Goal: Task Accomplishment & Management: Manage account settings

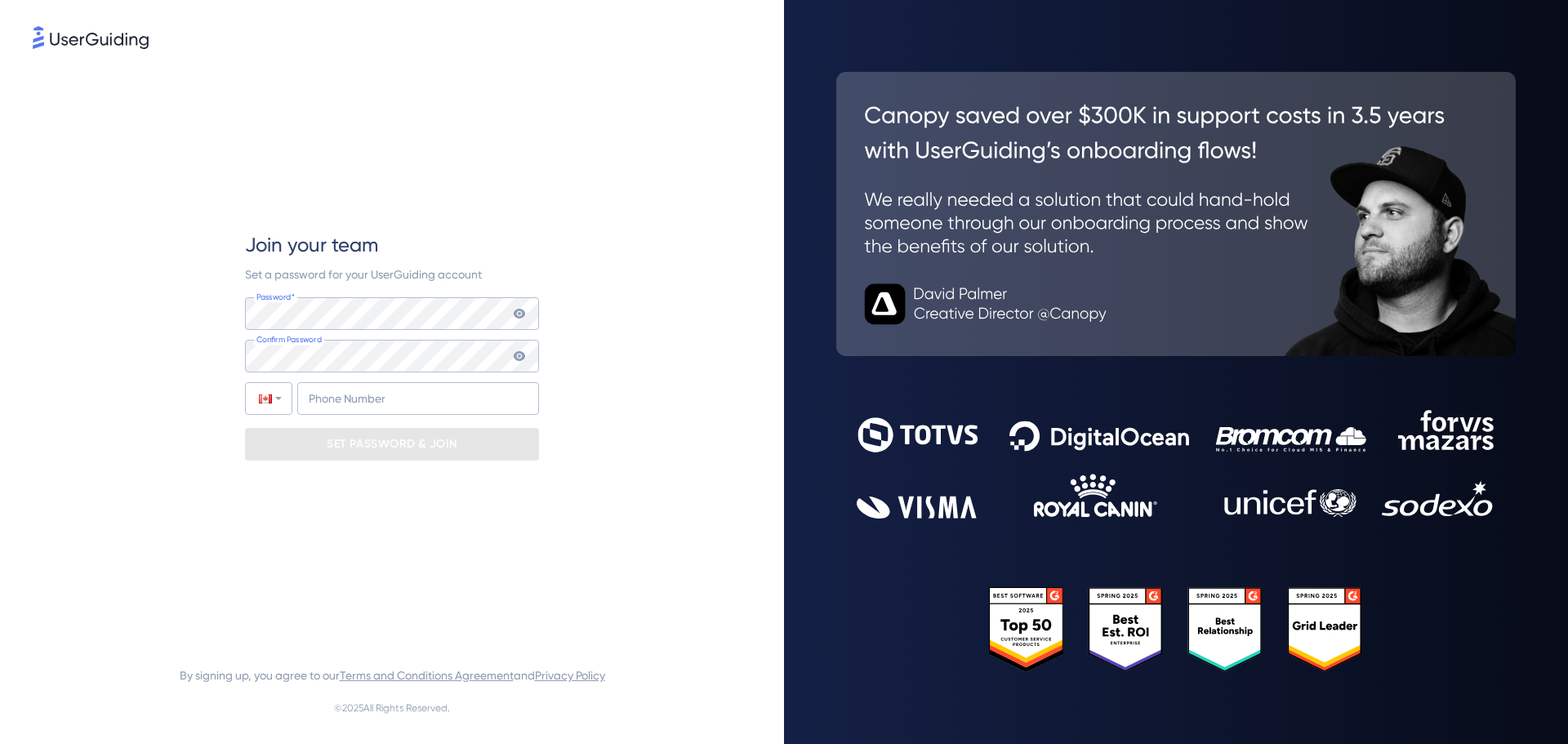
click at [404, 292] on div "Join your team Set a password for your UserGuiding account Password* Your passw…" at bounding box center [392, 346] width 294 height 229
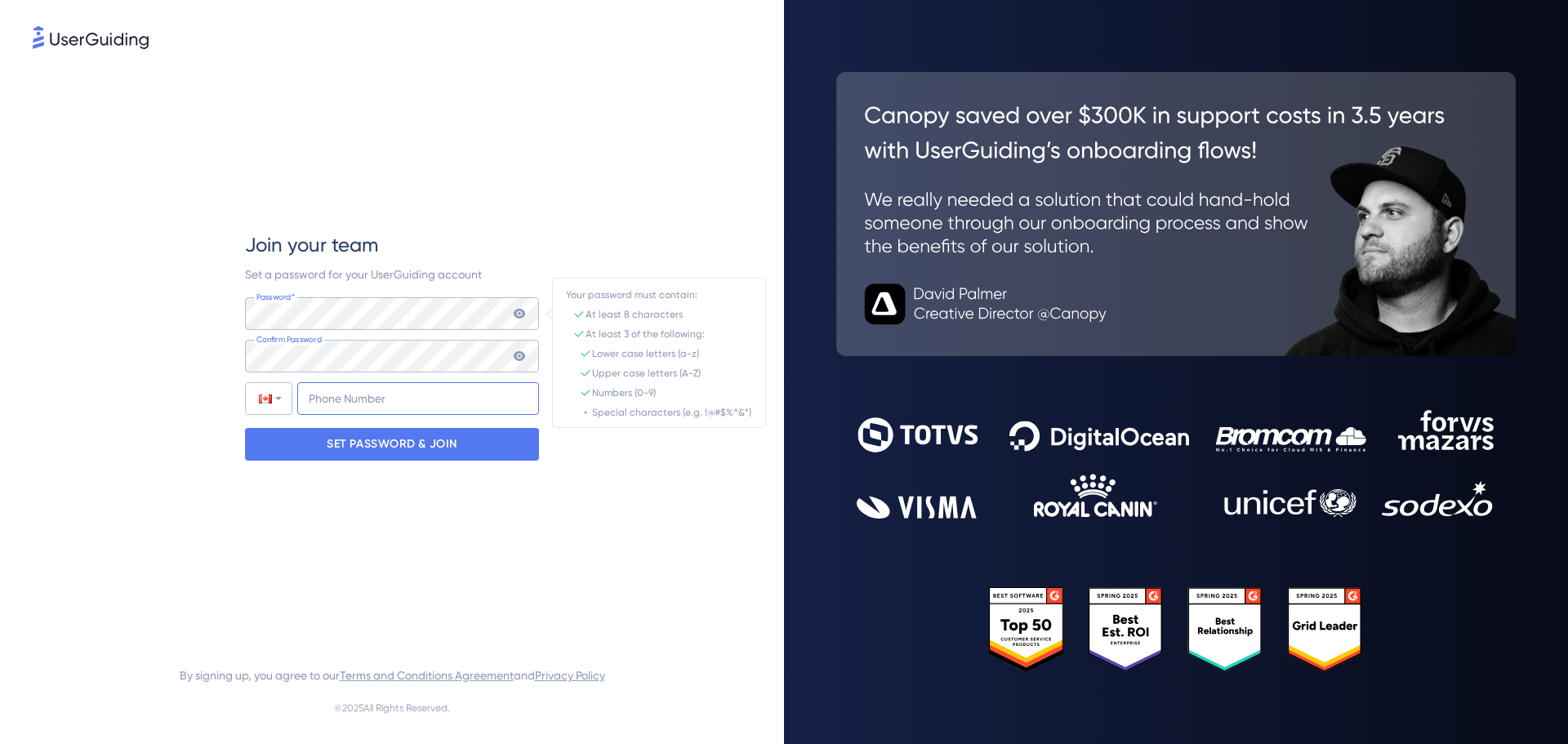
click at [344, 404] on input "+1" at bounding box center [418, 399] width 241 height 33
type input "[PHONE_NUMBER]"
click at [377, 442] on p "SET PASSWORD & JOIN" at bounding box center [392, 444] width 130 height 26
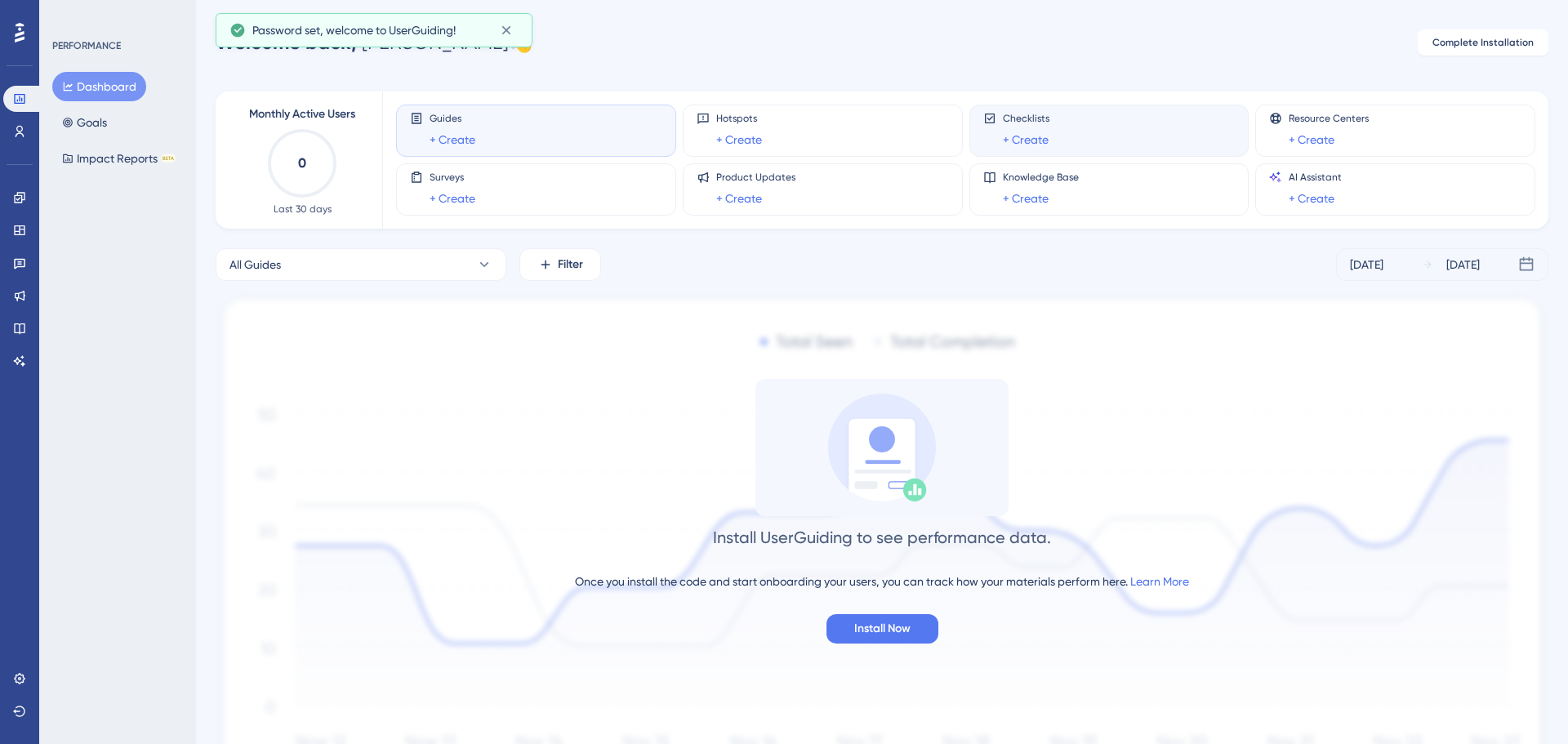
click at [501, 30] on icon at bounding box center [506, 30] width 17 height 17
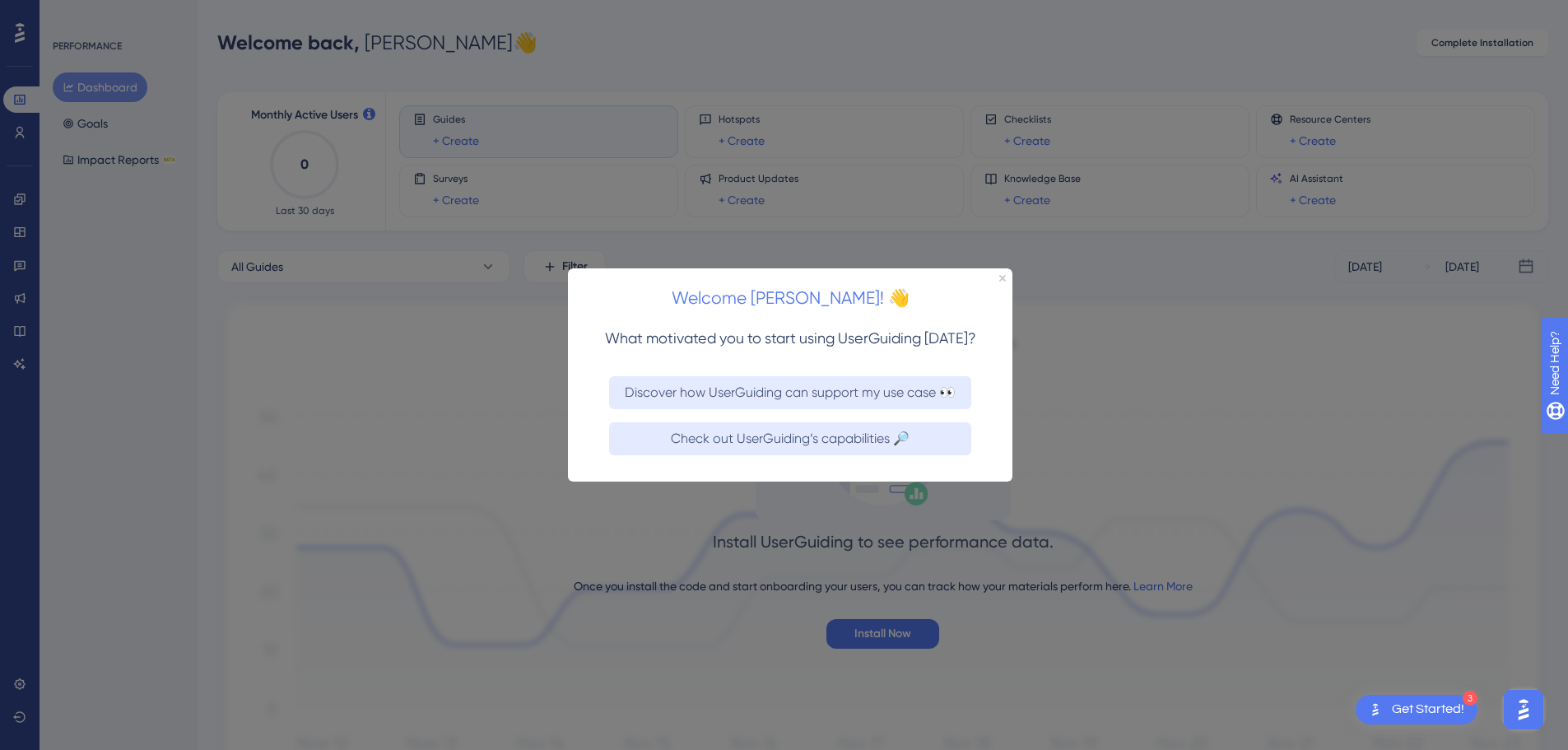
click at [677, 338] on span "What motivated you to start using UserGuiding [DATE]?" at bounding box center [791, 338] width 371 height 18
click at [1004, 274] on icon "Close Preview" at bounding box center [1002, 277] width 7 height 7
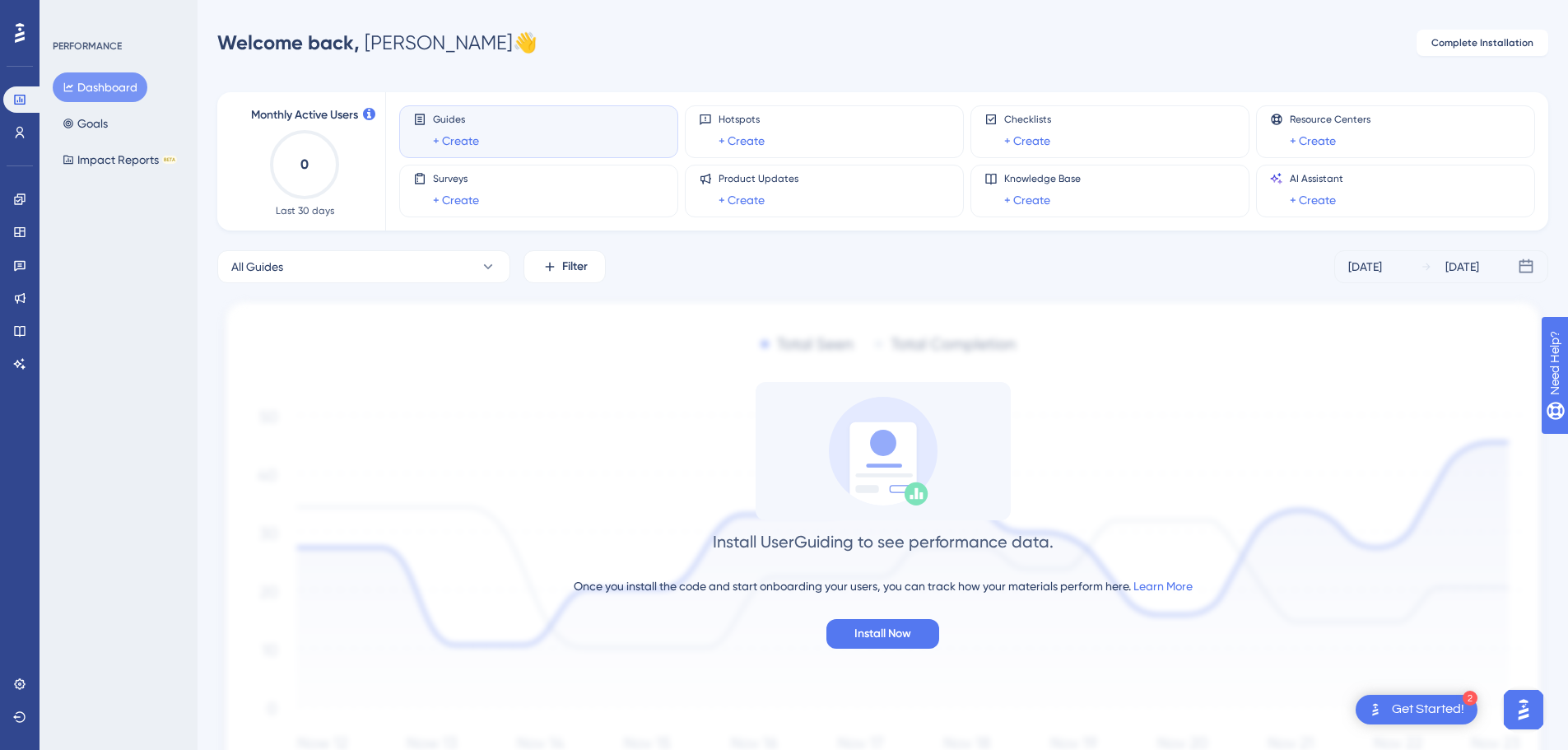
click at [978, 307] on img at bounding box center [882, 546] width 1331 height 500
click at [21, 686] on icon at bounding box center [19, 683] width 13 height 13
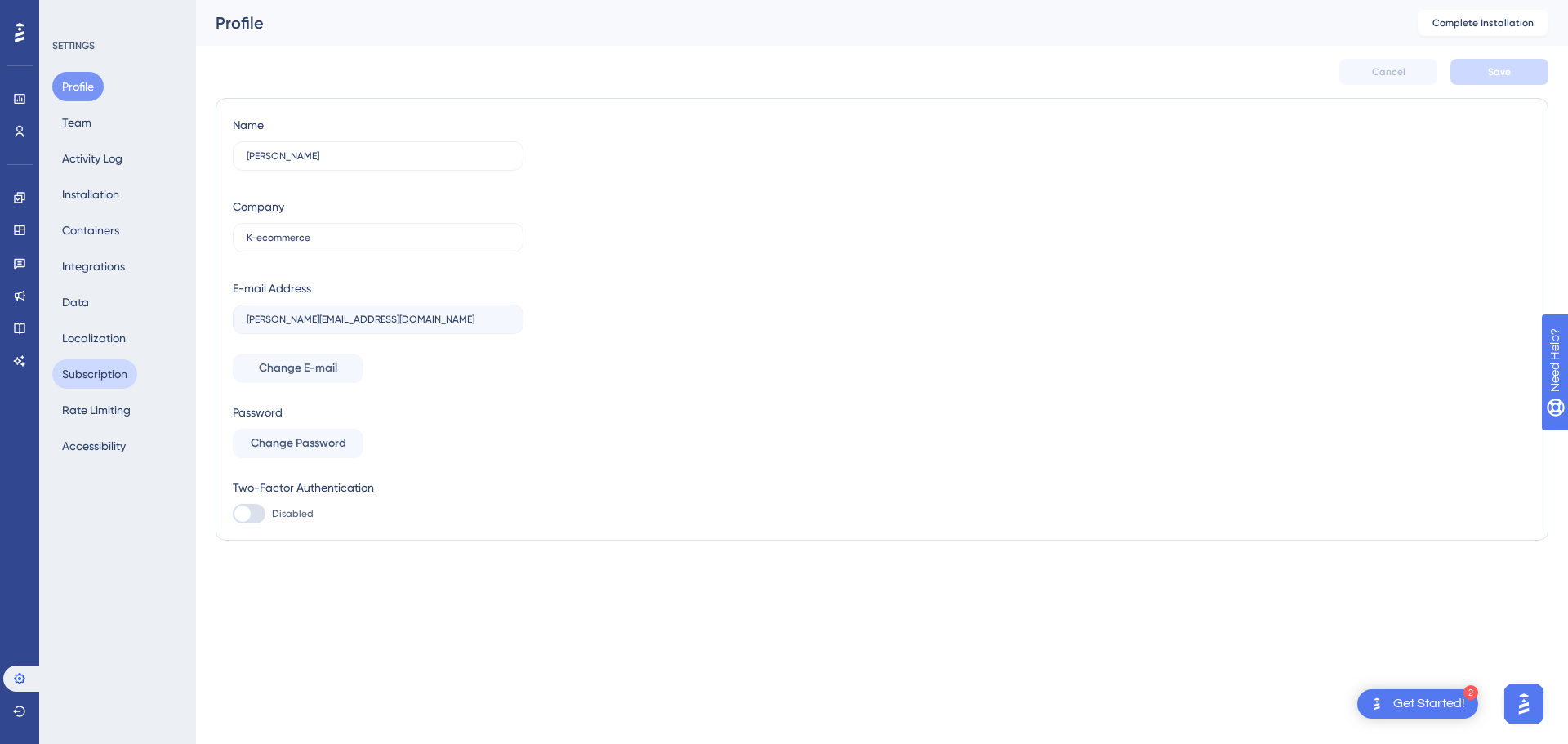
click at [99, 379] on button "Subscription" at bounding box center [94, 374] width 85 height 29
